Goal: Information Seeking & Learning: Check status

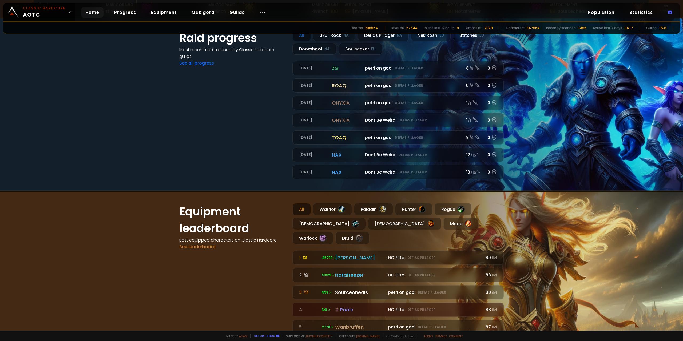
scroll to position [267, 0]
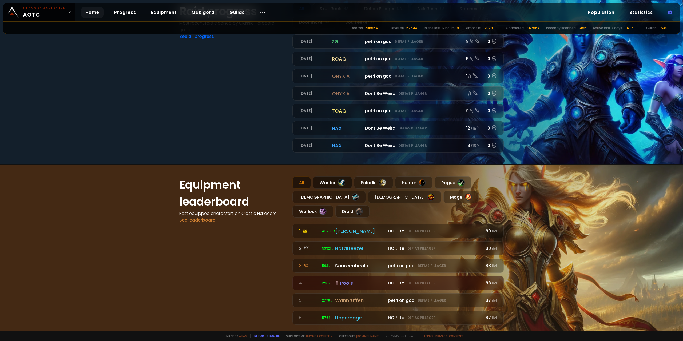
click at [332, 182] on div "Warrior" at bounding box center [332, 182] width 39 height 12
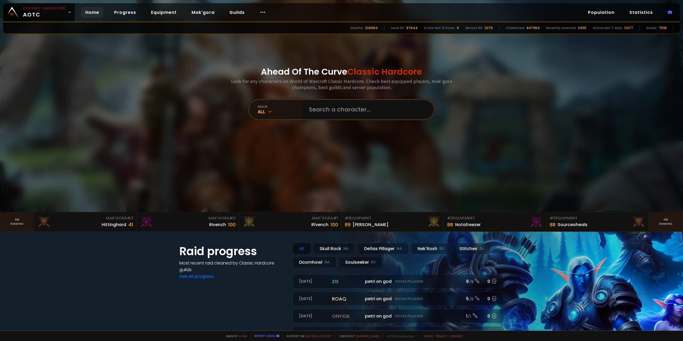
scroll to position [0, 0]
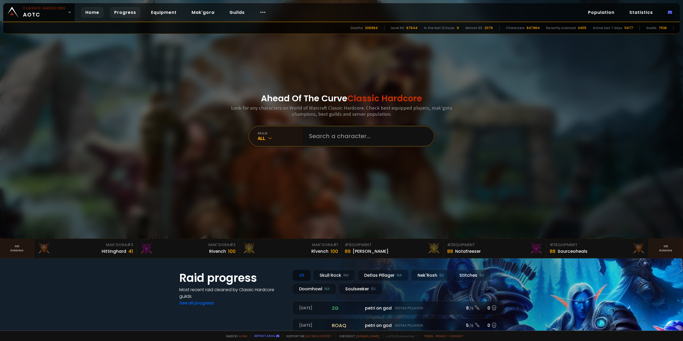
click at [128, 14] on link "Progress" at bounding box center [125, 12] width 30 height 11
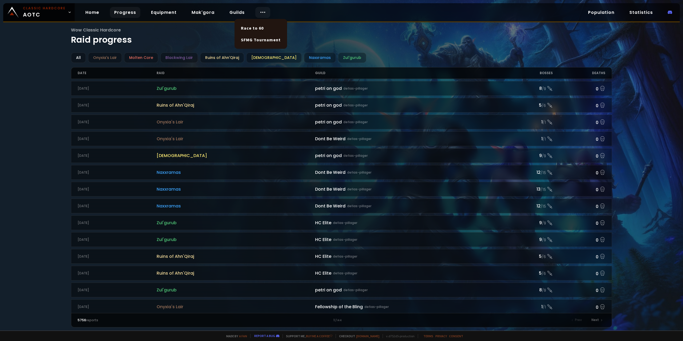
click at [264, 15] on body "Classic Hardcore AOTC Home Progress Equipment Mak'gora Guilds Population Statis…" at bounding box center [341, 170] width 683 height 341
click at [262, 24] on link "Race to 60" at bounding box center [261, 28] width 46 height 12
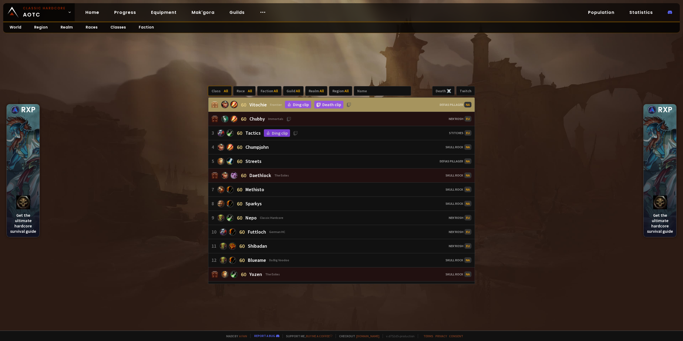
click at [226, 92] on span "All" at bounding box center [226, 91] width 4 height 5
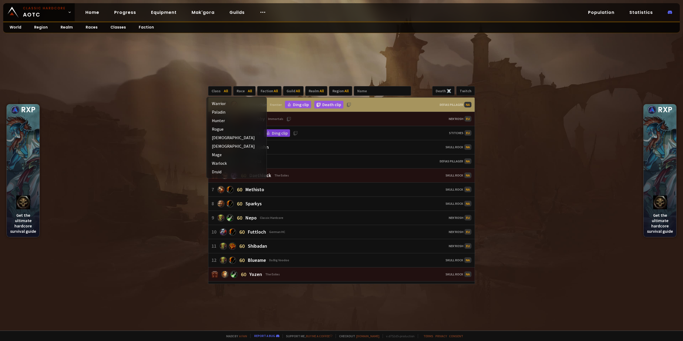
click at [168, 127] on div "Class All Race All Faction All Guild All Realm All Region All Death ☠️ Twitch 6…" at bounding box center [341, 184] width 683 height 291
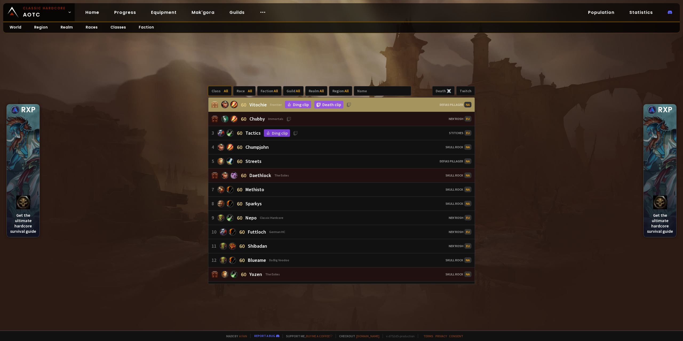
click at [221, 91] on div "Class All" at bounding box center [219, 91] width 23 height 10
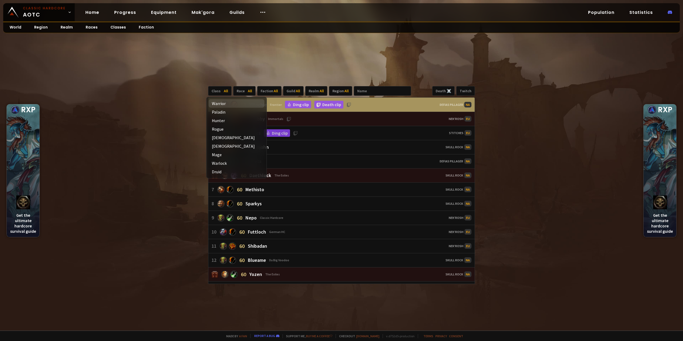
click at [225, 101] on div "Warrior" at bounding box center [236, 103] width 56 height 9
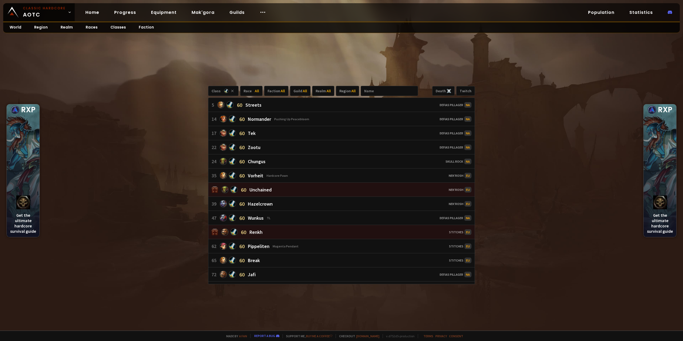
click at [250, 45] on div "Class Race All Faction All Guild All Realm All Region All Death ☠️ Twitch 5 60 …" at bounding box center [341, 184] width 683 height 291
click at [276, 93] on div "Faction All" at bounding box center [276, 91] width 24 height 10
click at [339, 91] on div "Region All" at bounding box center [347, 91] width 23 height 10
click at [348, 105] on icon at bounding box center [346, 103] width 3 height 3
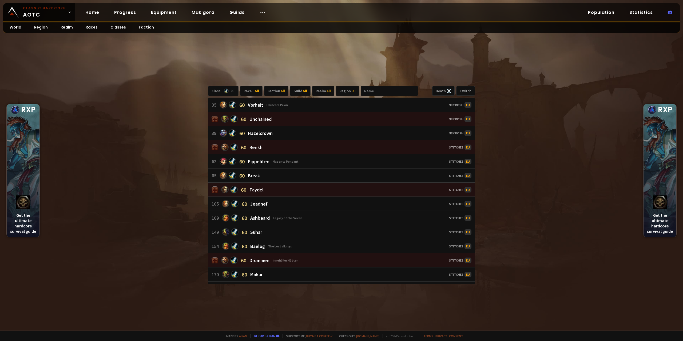
click at [291, 57] on div "Class Race All Faction All Guild All Realm All Region EU Death ☠️ Twitch 35 60 …" at bounding box center [341, 184] width 683 height 291
click at [122, 126] on div "Class Race All Faction All Guild All Realm All Region EU Death ☠️ Twitch 35 60 …" at bounding box center [341, 184] width 683 height 291
click at [376, 94] on input "text" at bounding box center [388, 91] width 57 height 10
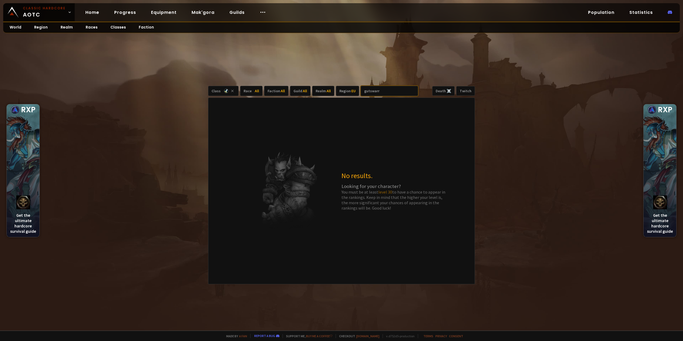
click at [366, 87] on input "gutswarr" at bounding box center [388, 91] width 57 height 10
type input "gutswarr"
click at [165, 84] on div "Class Race All Faction All Guild All Realm All Region [GEOGRAPHIC_DATA] gutswar…" at bounding box center [341, 184] width 683 height 291
